Goal: Navigation & Orientation: Find specific page/section

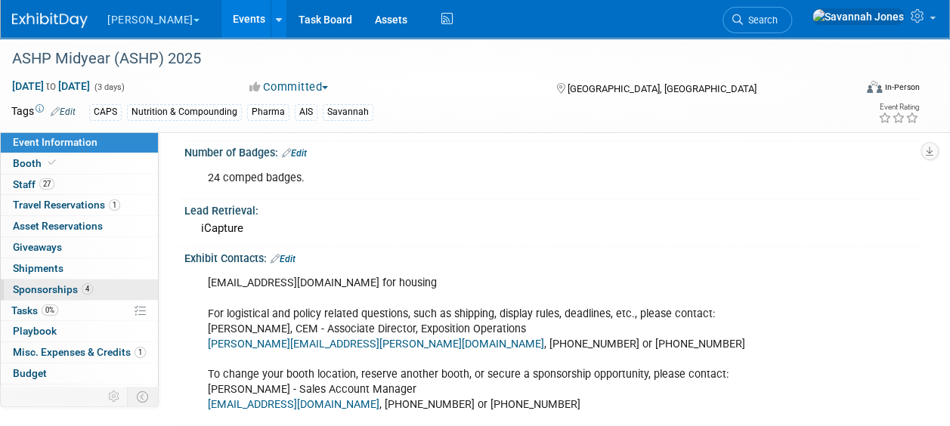
click at [91, 289] on link "4 Sponsorships 4" at bounding box center [79, 290] width 157 height 20
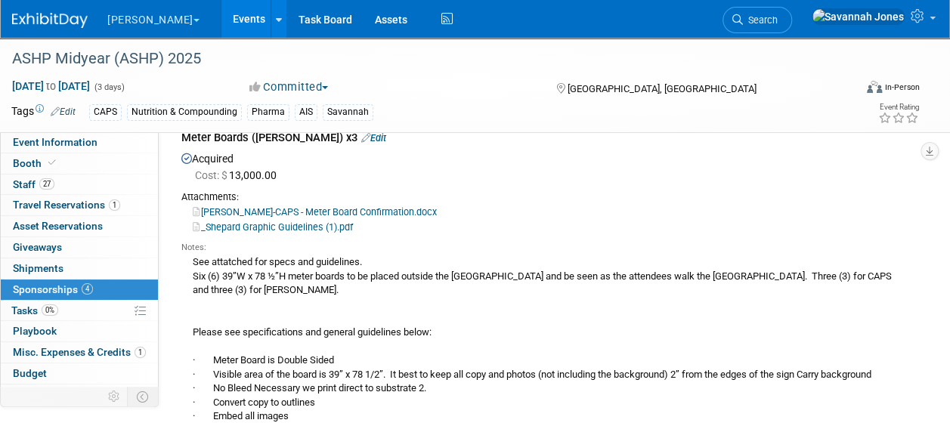
scroll to position [831, 0]
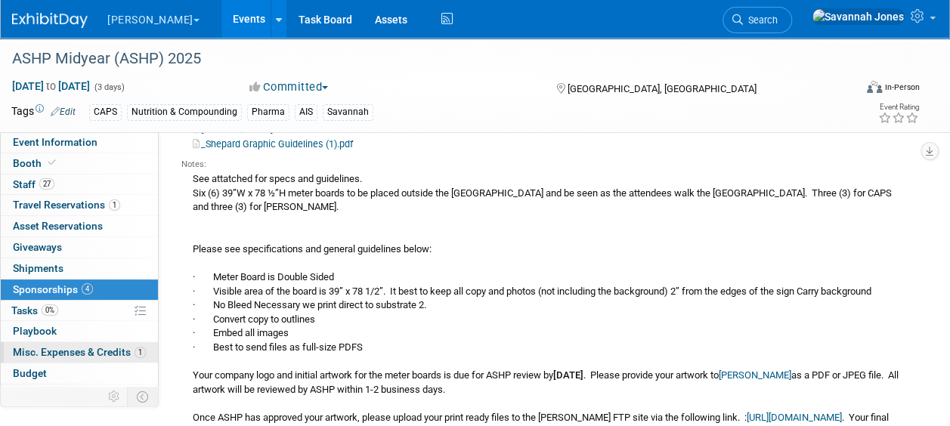
click at [70, 346] on span "Misc. Expenses & Credits 1" at bounding box center [79, 352] width 133 height 12
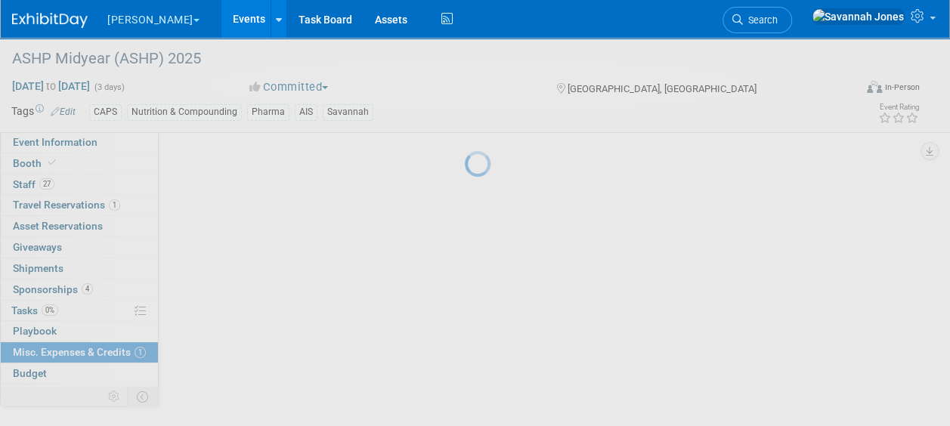
scroll to position [0, 0]
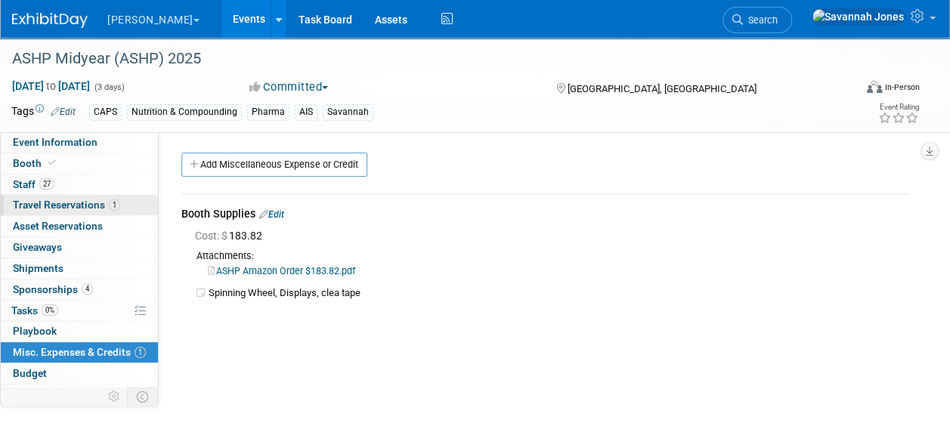
click at [105, 209] on span "Travel Reservations 1" at bounding box center [66, 205] width 107 height 12
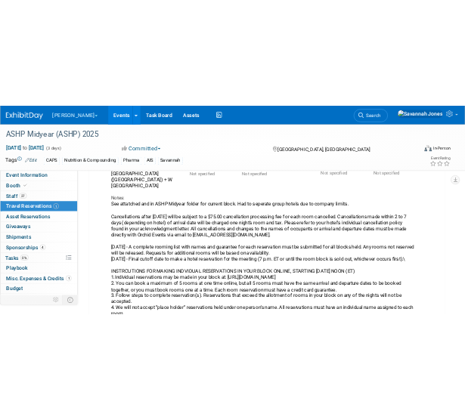
scroll to position [76, 0]
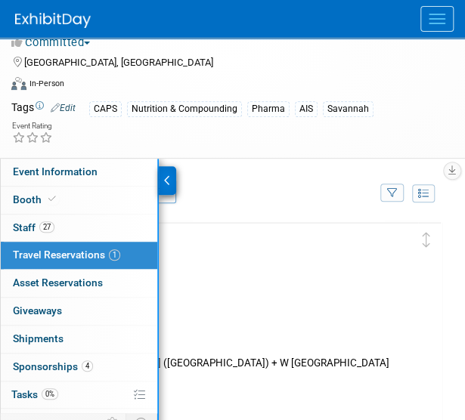
click at [51, 23] on img at bounding box center [53, 20] width 76 height 15
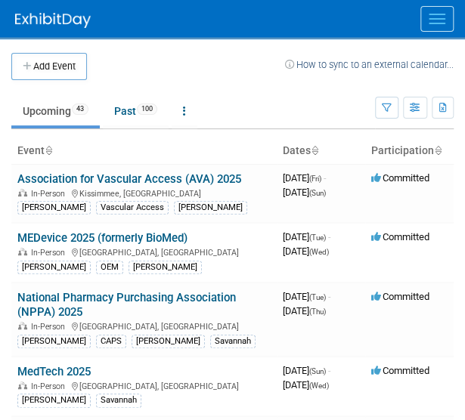
click at [244, 70] on td at bounding box center [186, 66] width 198 height 27
click at [81, 379] on link "MedTech 2025" at bounding box center [53, 372] width 73 height 14
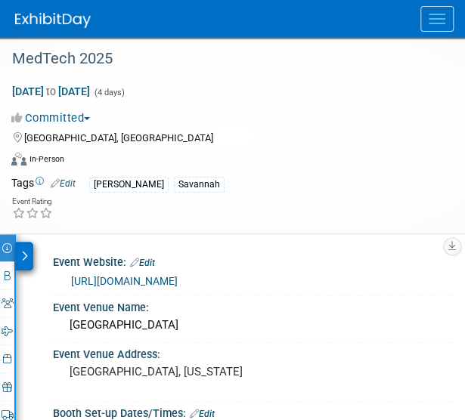
click at [35, 249] on div "Event Website: Edit http://themedtechconference.com Event Venue Name: San Diego…" at bounding box center [235, 244] width 438 height 20
click at [26, 251] on icon at bounding box center [24, 256] width 7 height 11
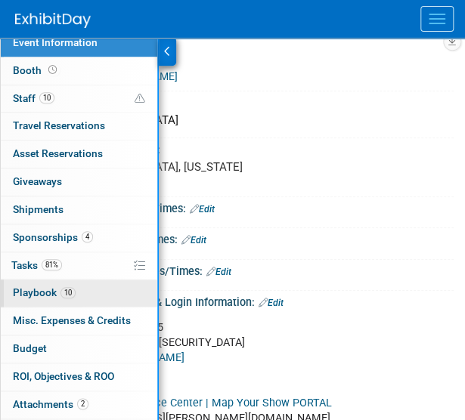
scroll to position [227, 0]
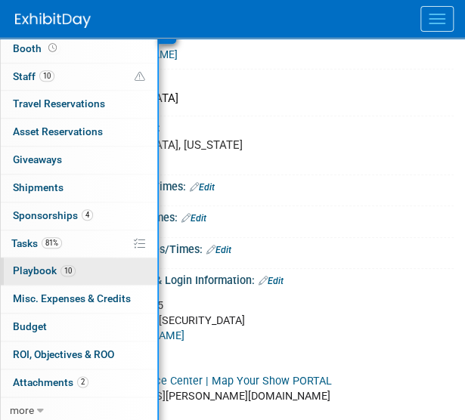
click at [71, 258] on link "10 Playbook 10" at bounding box center [79, 271] width 156 height 27
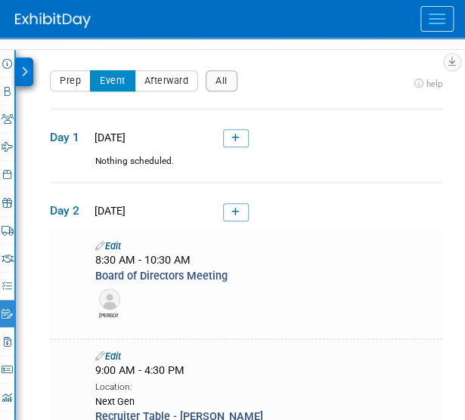
scroll to position [151, 0]
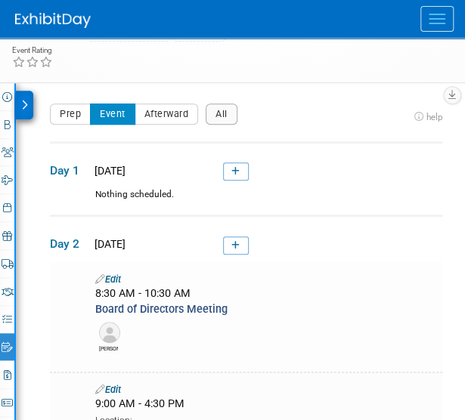
click at [28, 107] on div at bounding box center [24, 105] width 17 height 29
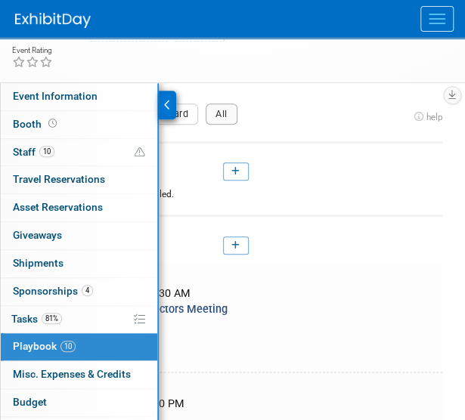
click at [171, 101] on div at bounding box center [167, 105] width 17 height 29
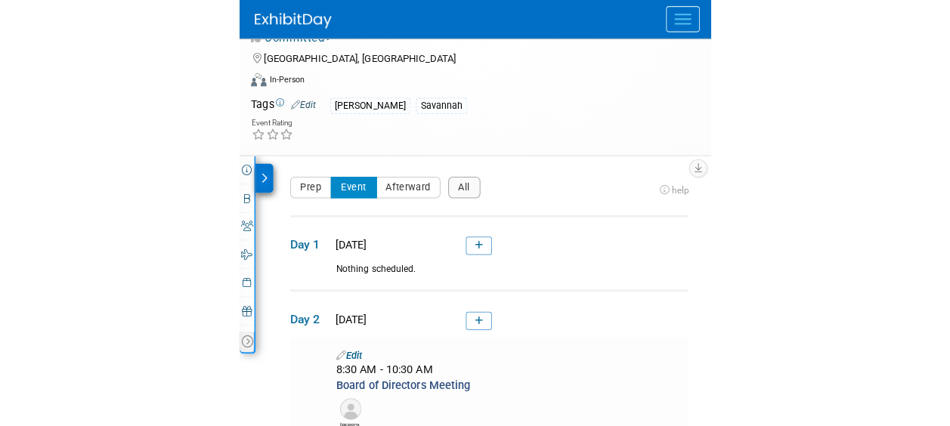
scroll to position [0, 0]
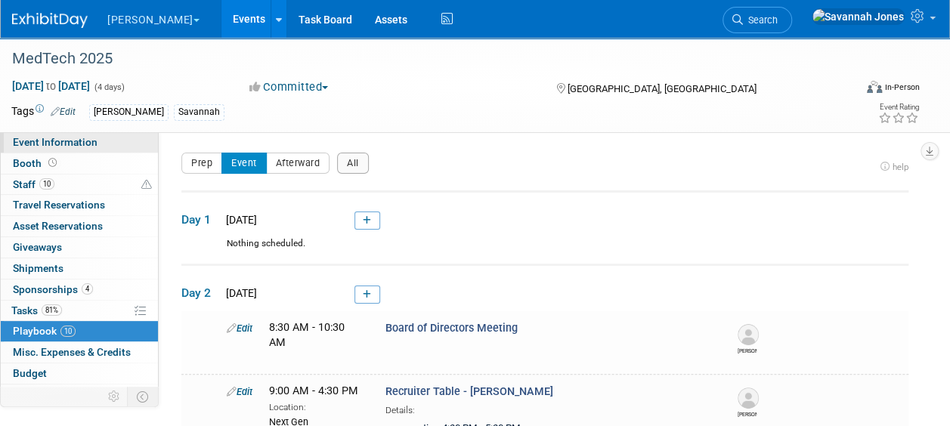
click at [59, 141] on span "Event Information" at bounding box center [55, 142] width 85 height 12
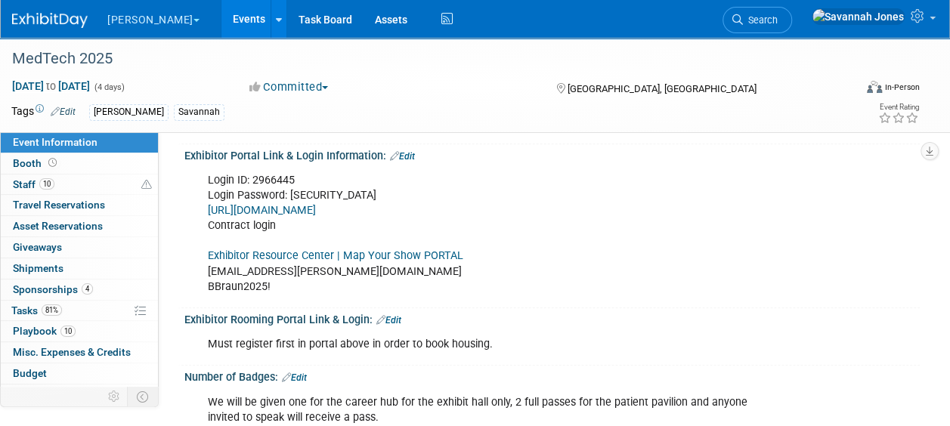
scroll to position [227, 0]
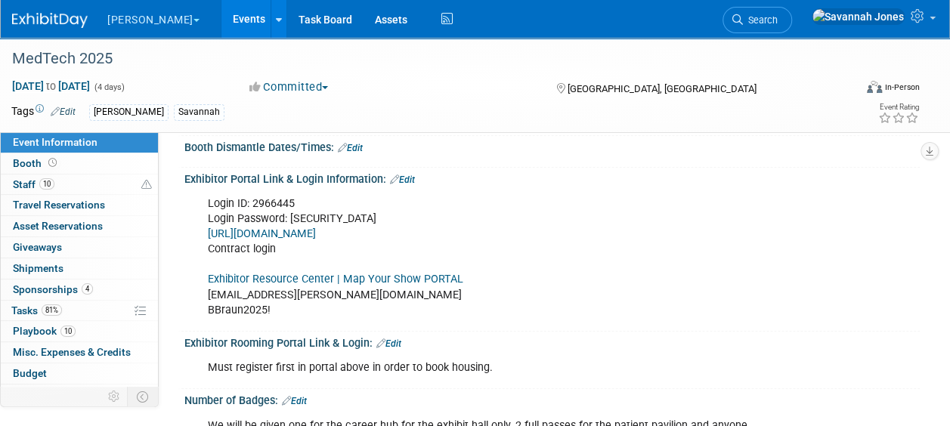
click at [350, 277] on link "Exhibitor Resource Center | Map Your Show PORTAL" at bounding box center [335, 279] width 255 height 13
